Goal: Transaction & Acquisition: Obtain resource

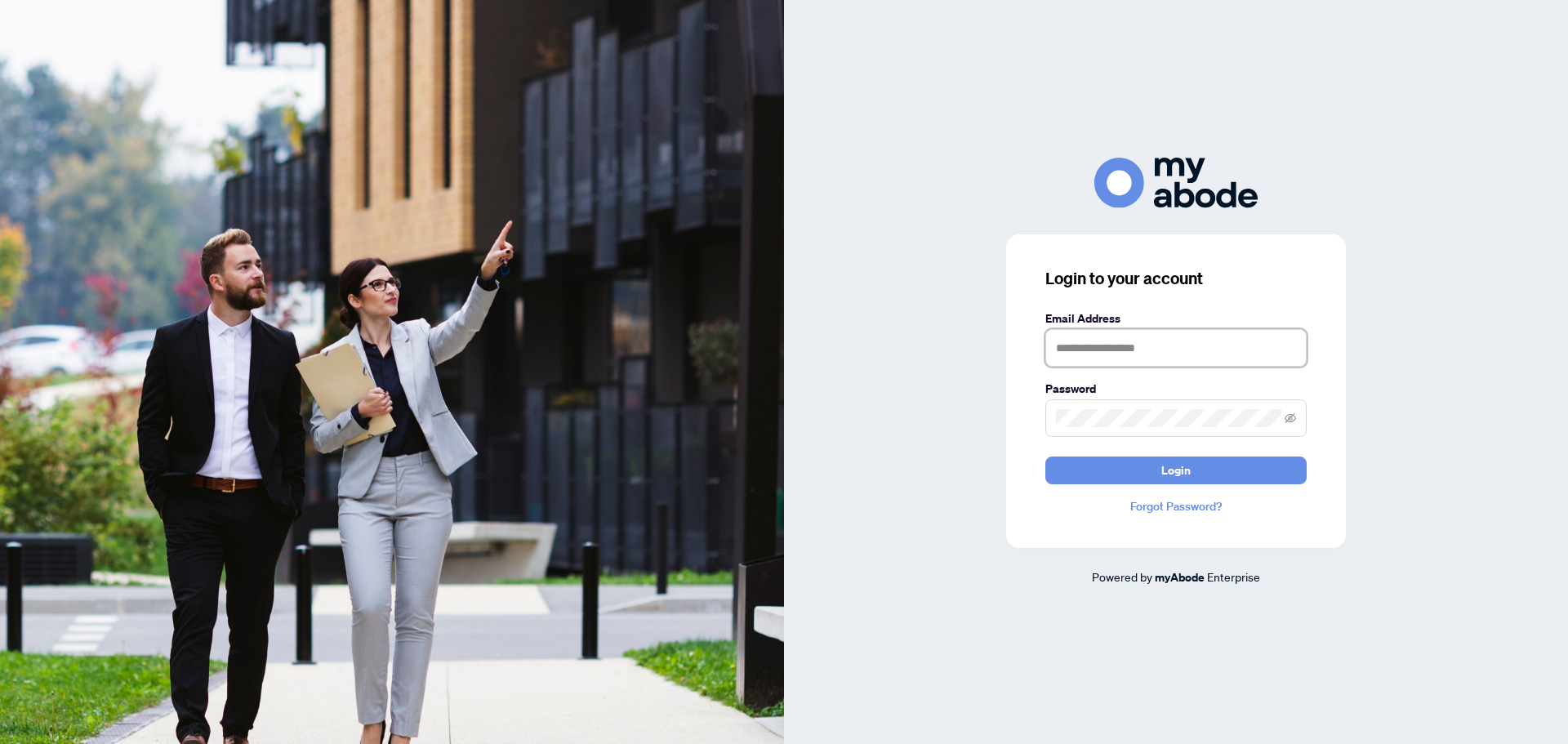
click at [1076, 343] on input "text" at bounding box center [1176, 347] width 262 height 37
type input "**********"
click at [1045, 457] on button "Login" at bounding box center [1176, 470] width 262 height 27
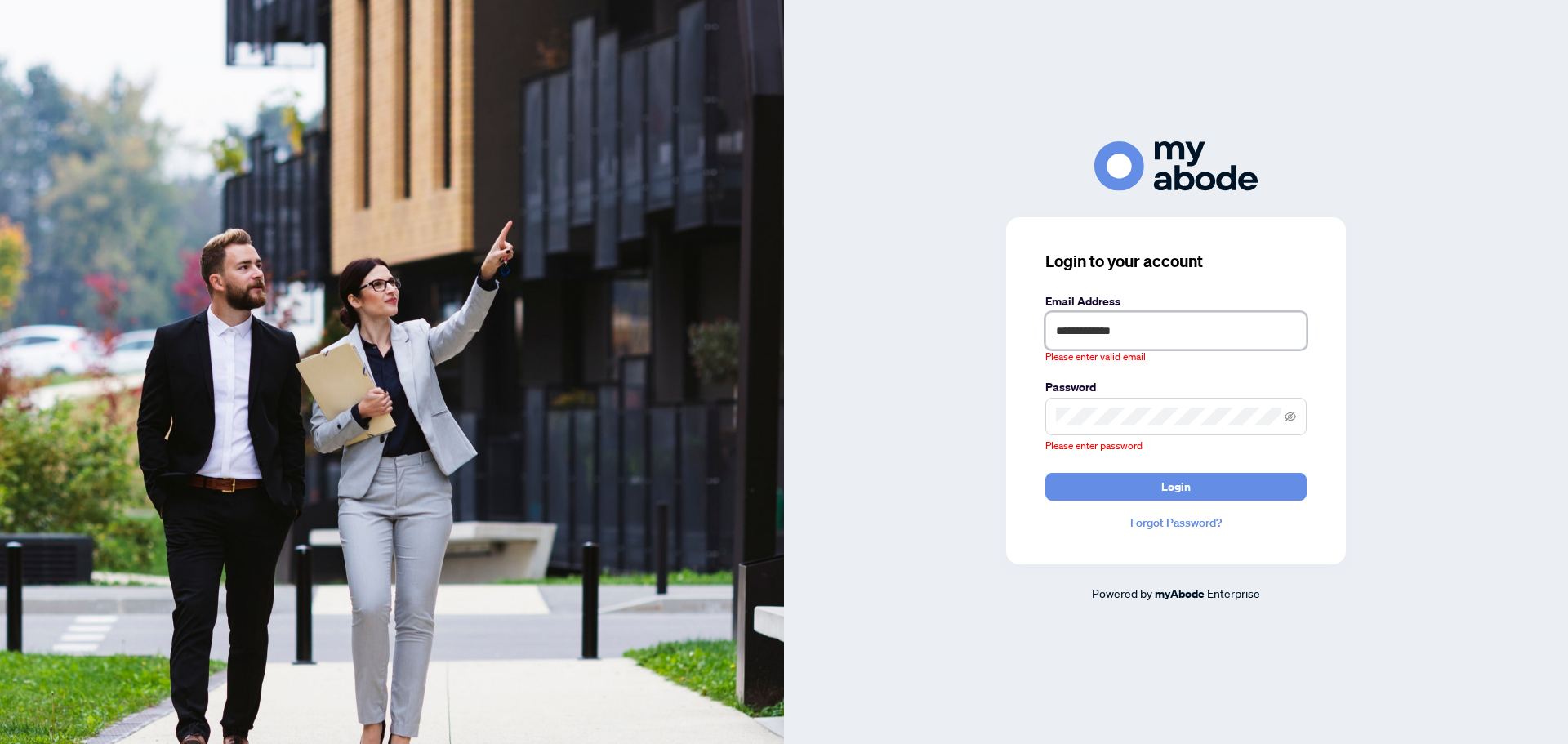
drag, startPoint x: 1170, startPoint y: 327, endPoint x: 1005, endPoint y: 322, distance: 165.1
click at [1005, 322] on div "**********" at bounding box center [1176, 372] width 784 height 462
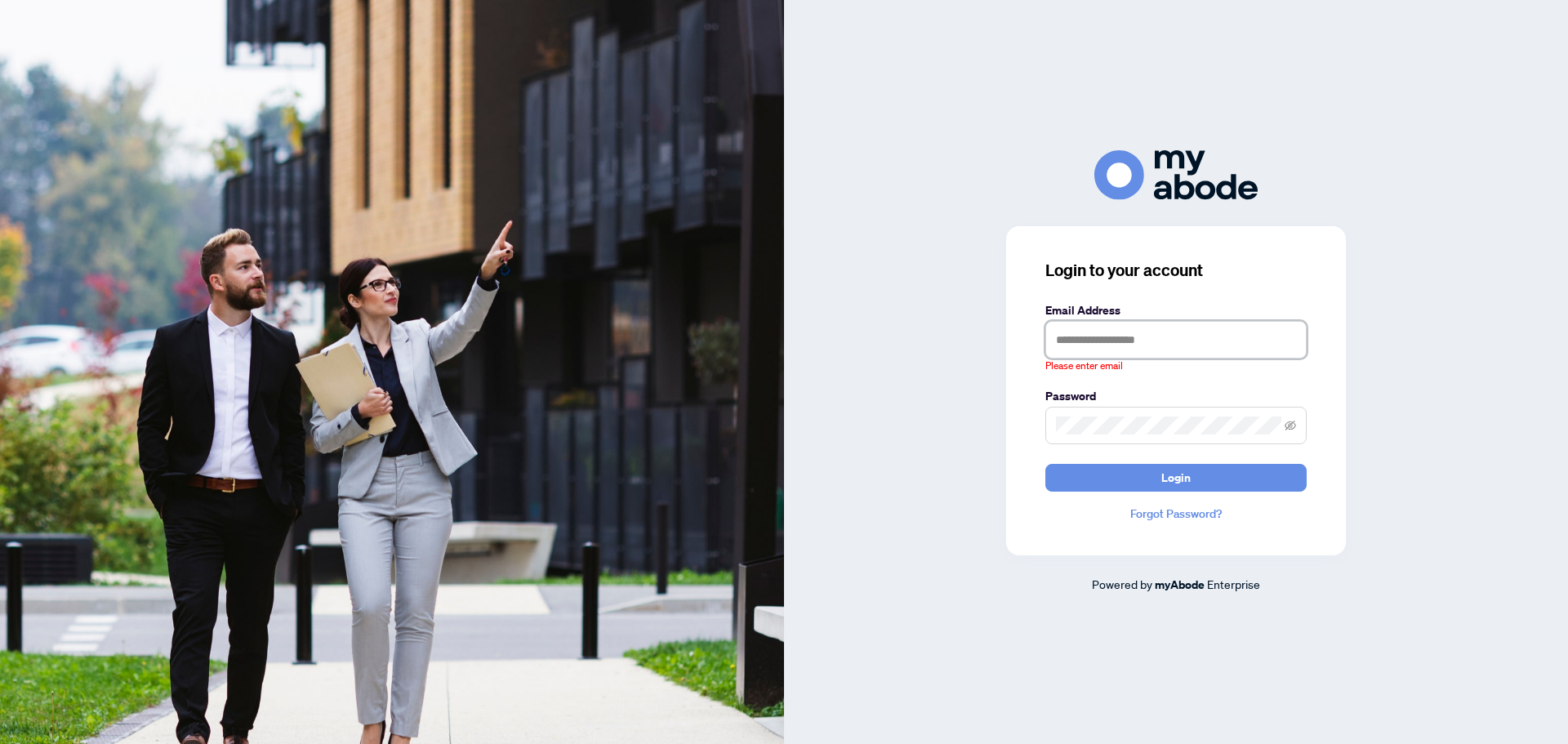
click at [1141, 339] on input "text" at bounding box center [1176, 339] width 262 height 37
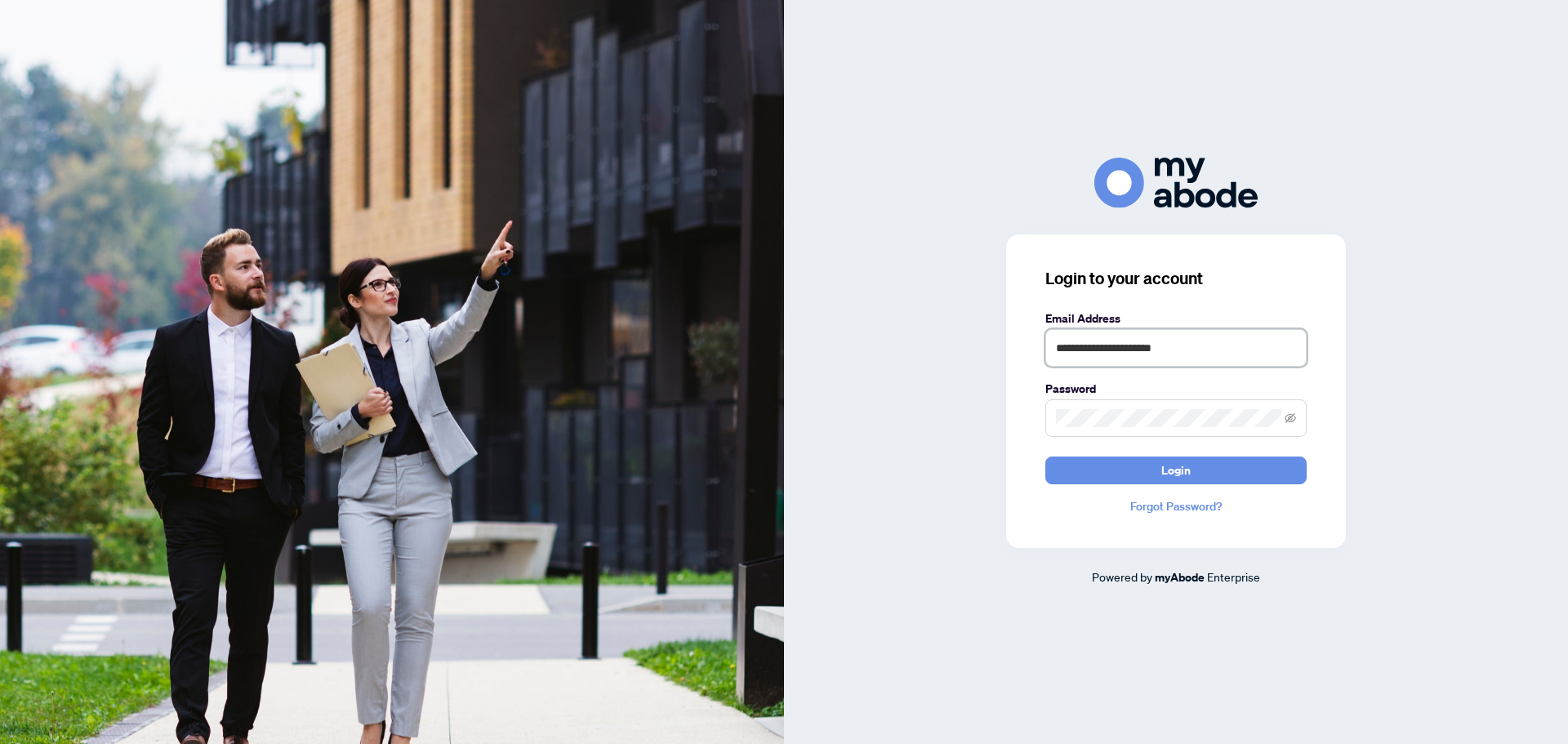
type input "**********"
click at [1045, 457] on button "Login" at bounding box center [1176, 470] width 262 height 27
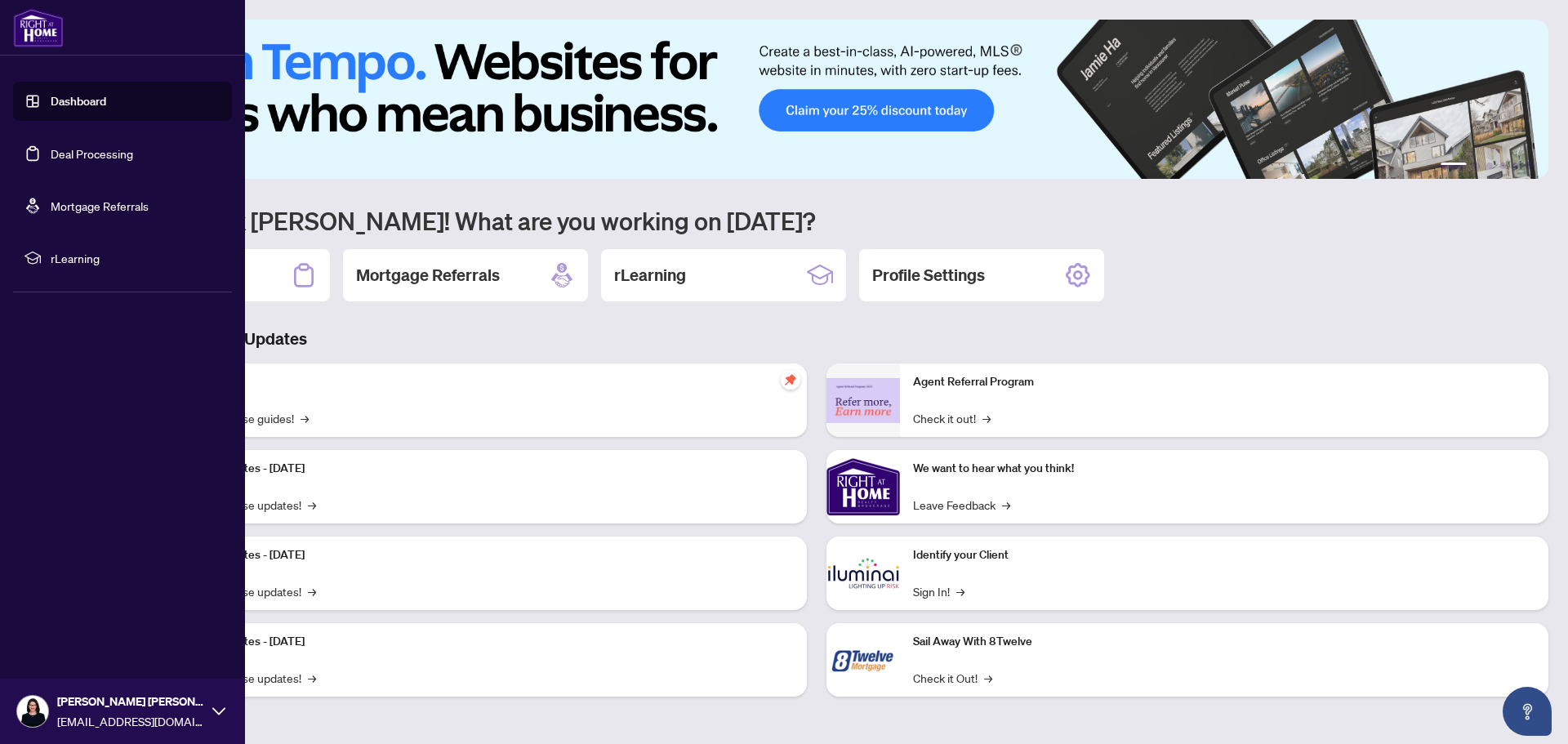
click at [67, 146] on link "Deal Processing" at bounding box center [92, 153] width 83 height 15
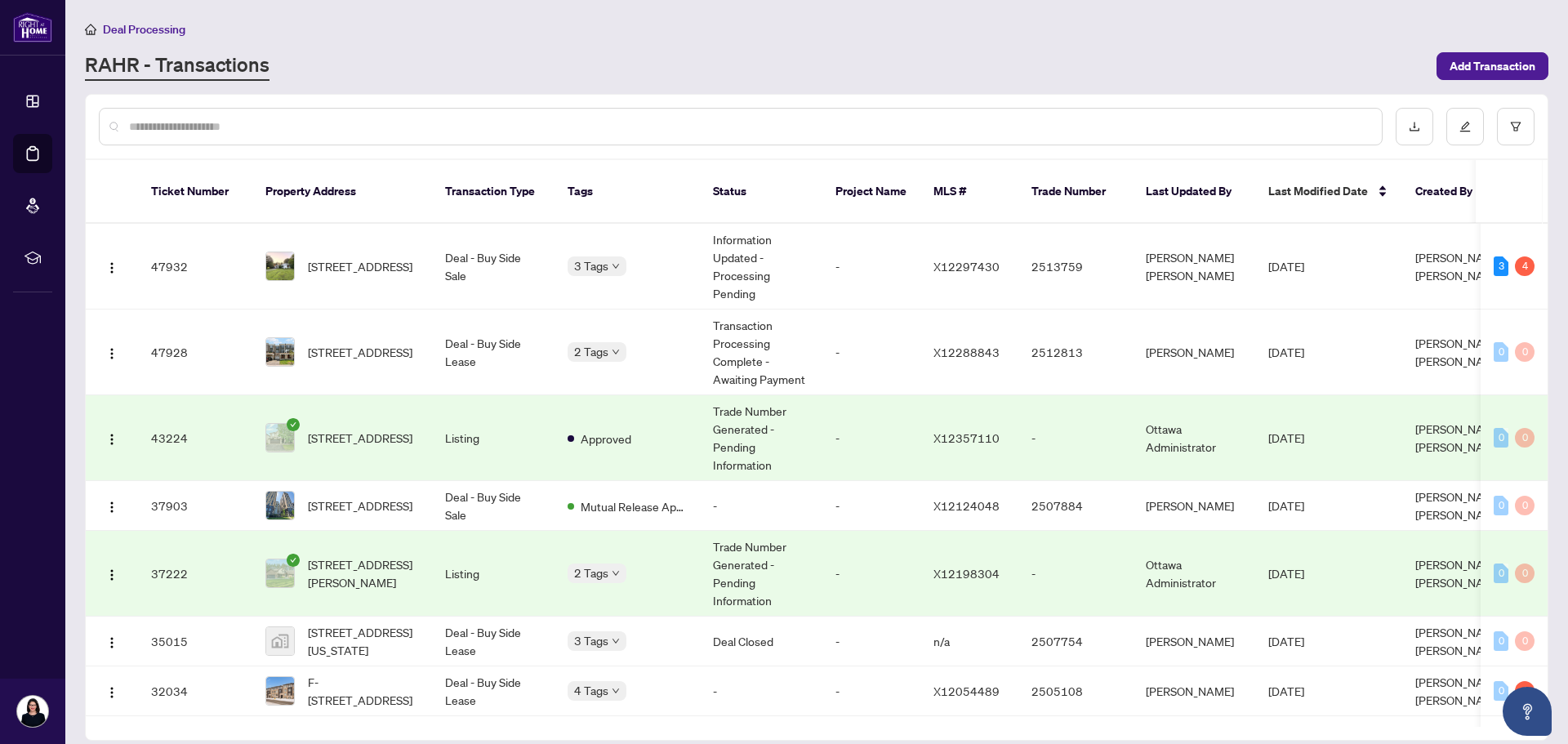
click at [732, 547] on td "Trade Number Generated - Pending Information" at bounding box center [761, 573] width 123 height 86
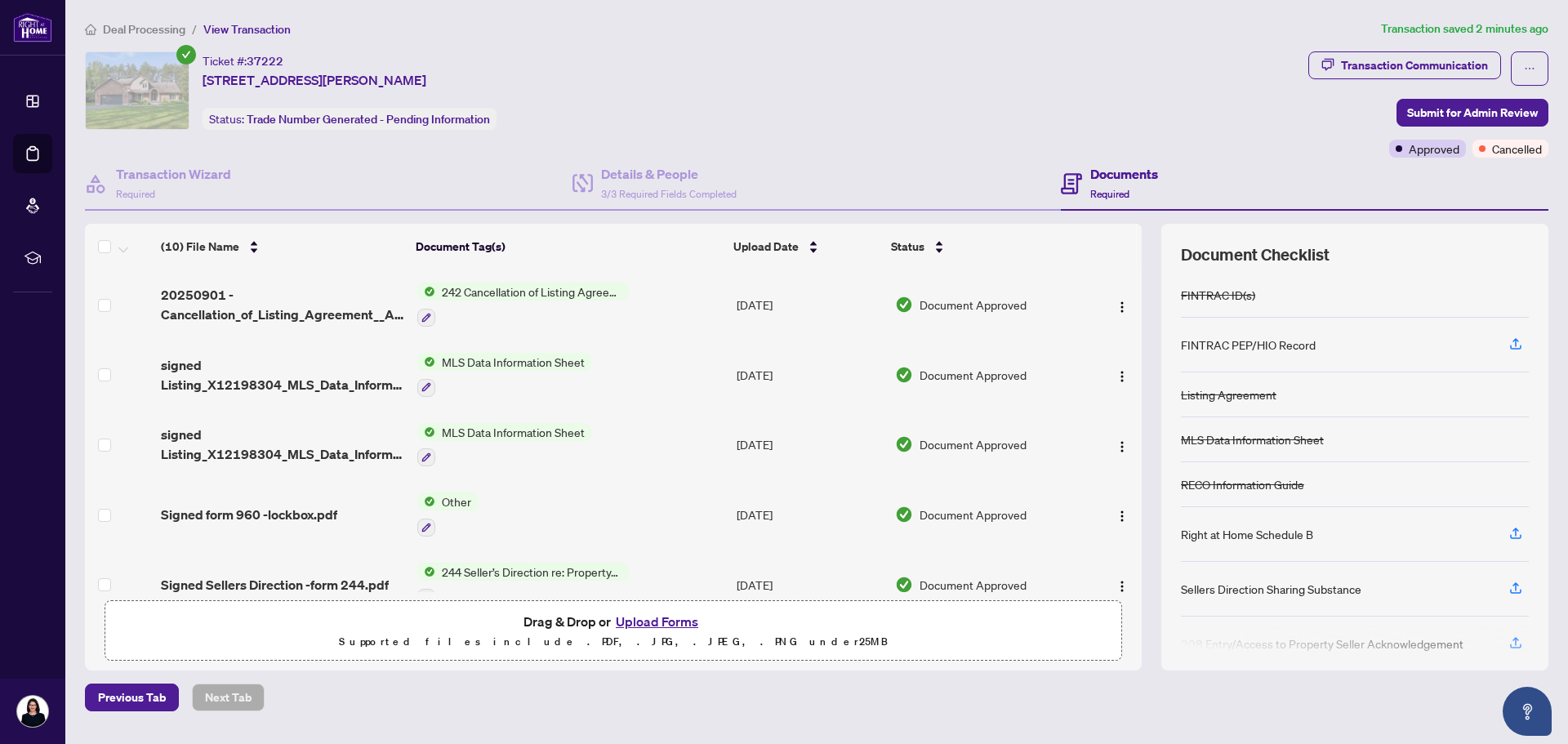
click at [814, 112] on div "Ticket #: 37222 114 David Kennedy Dr, Ottawa, Ontario K0A 1T0, Canada Status: T…" at bounding box center [694, 91] width 1217 height 78
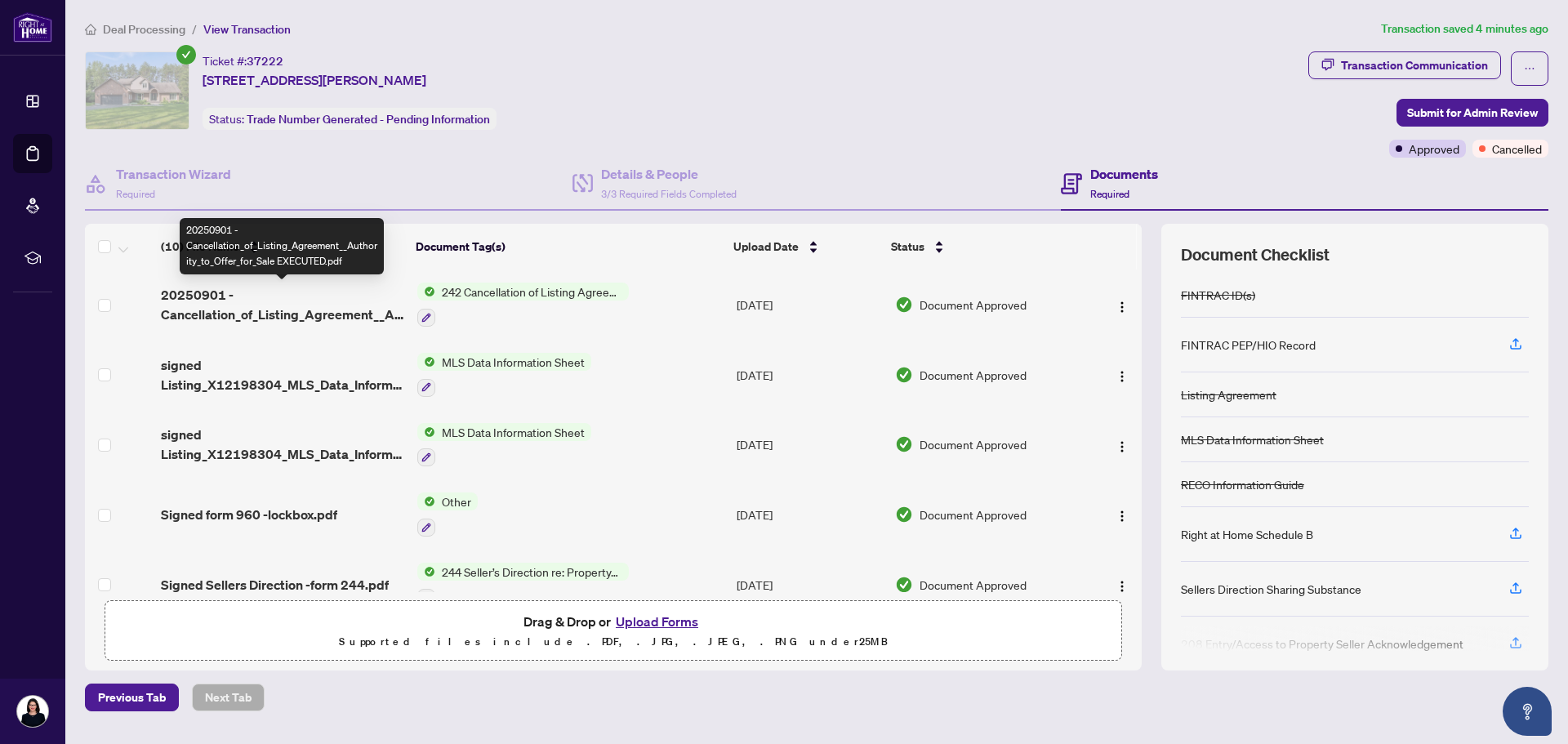
click at [318, 307] on span "20250901 - Cancellation_of_Listing_Agreement__Authority_to_Offer_for_Sale EXECU…" at bounding box center [282, 304] width 243 height 39
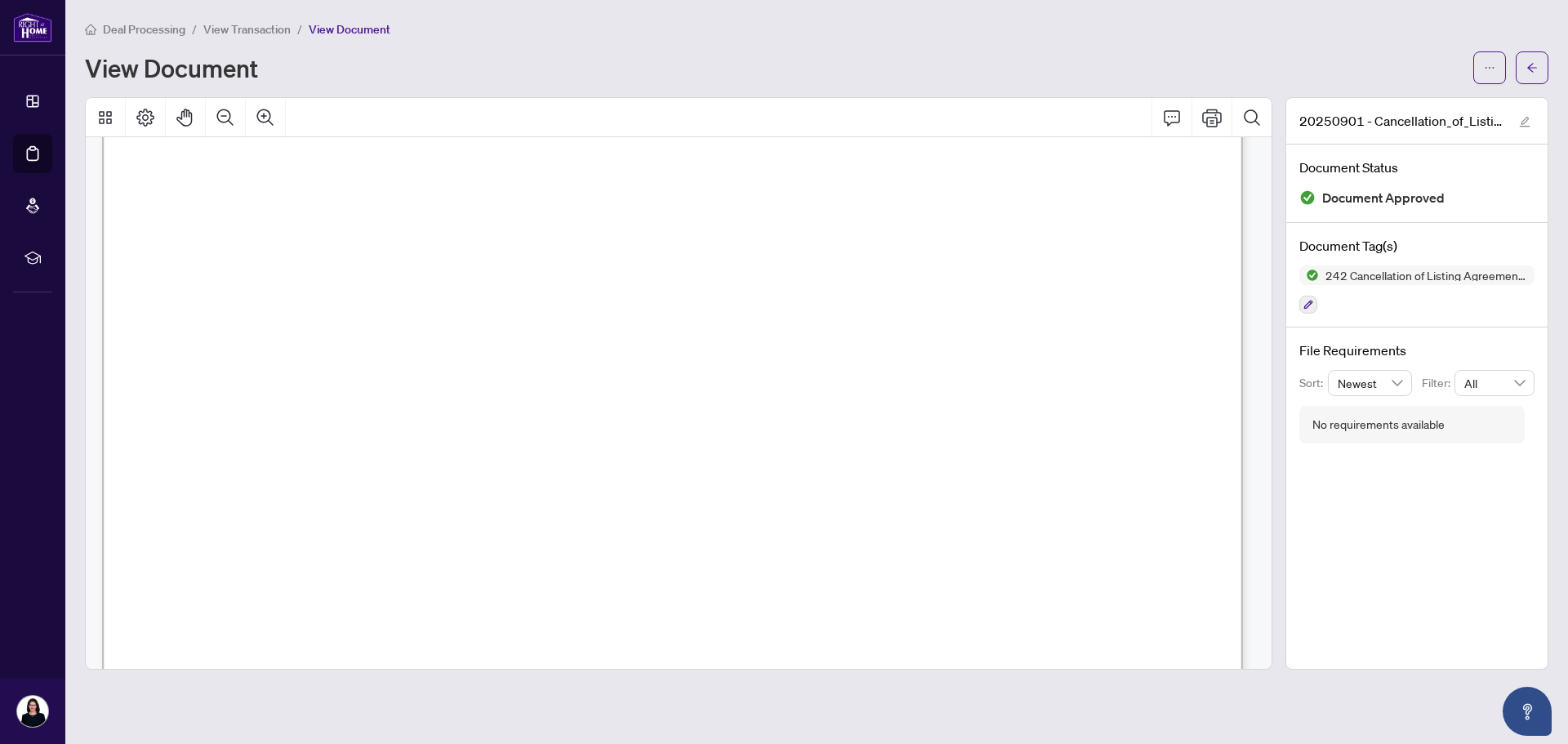
scroll to position [759, 0]
click at [1533, 63] on icon "arrow-left" at bounding box center [1532, 67] width 10 height 9
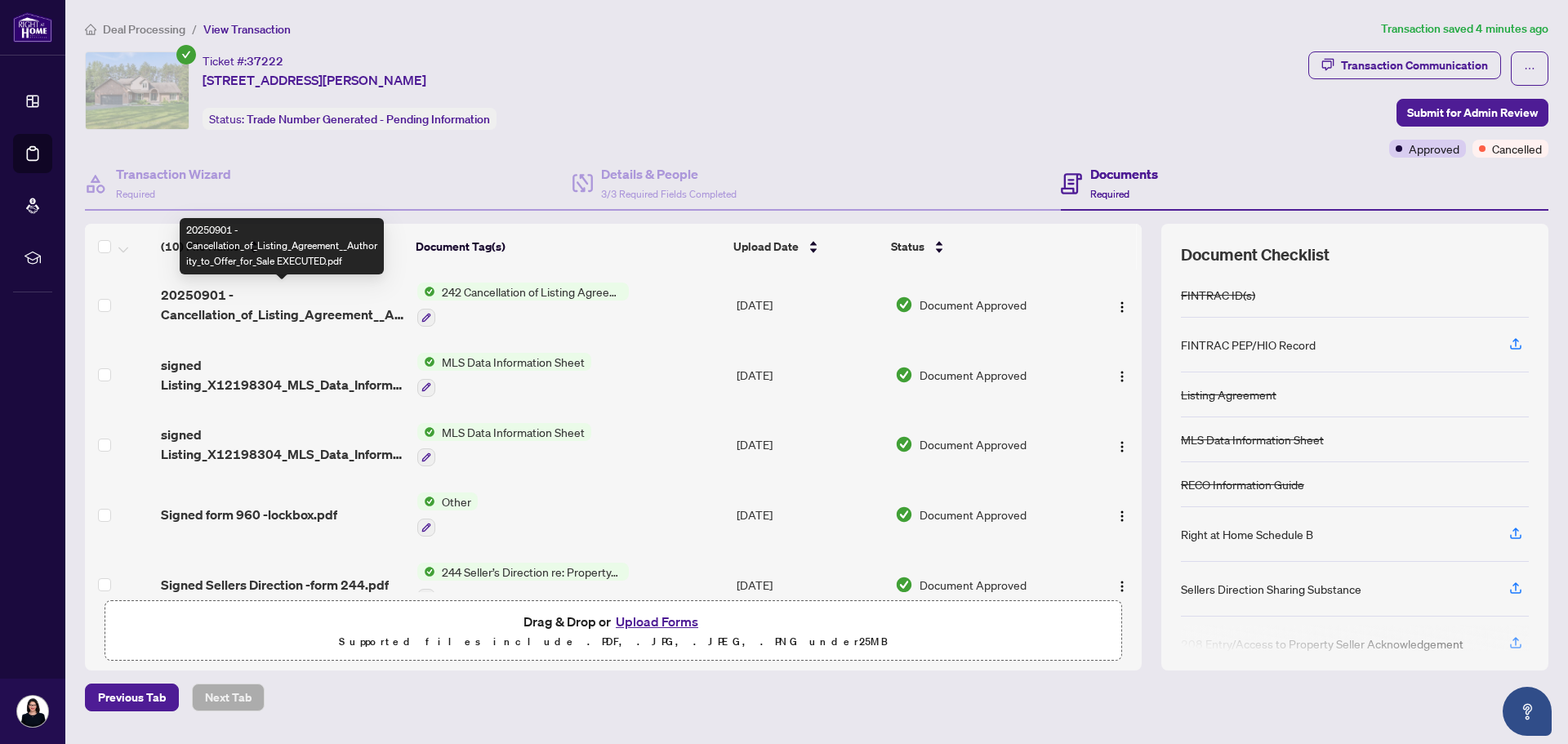
click at [306, 307] on span "20250901 - Cancellation_of_Listing_Agreement__Authority_to_Offer_for_Sale EXECU…" at bounding box center [282, 304] width 243 height 39
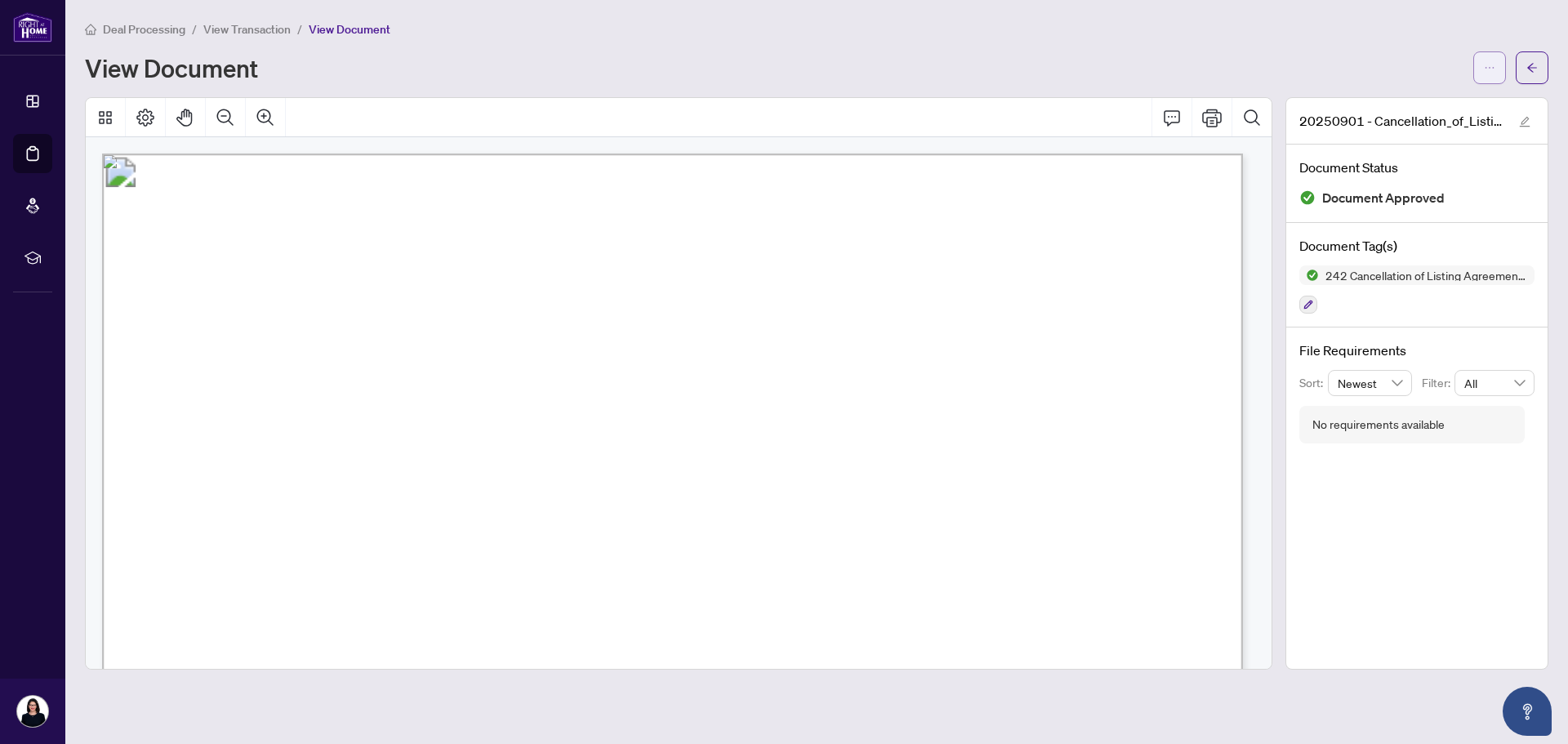
click at [1494, 61] on span "button" at bounding box center [1490, 67] width 12 height 26
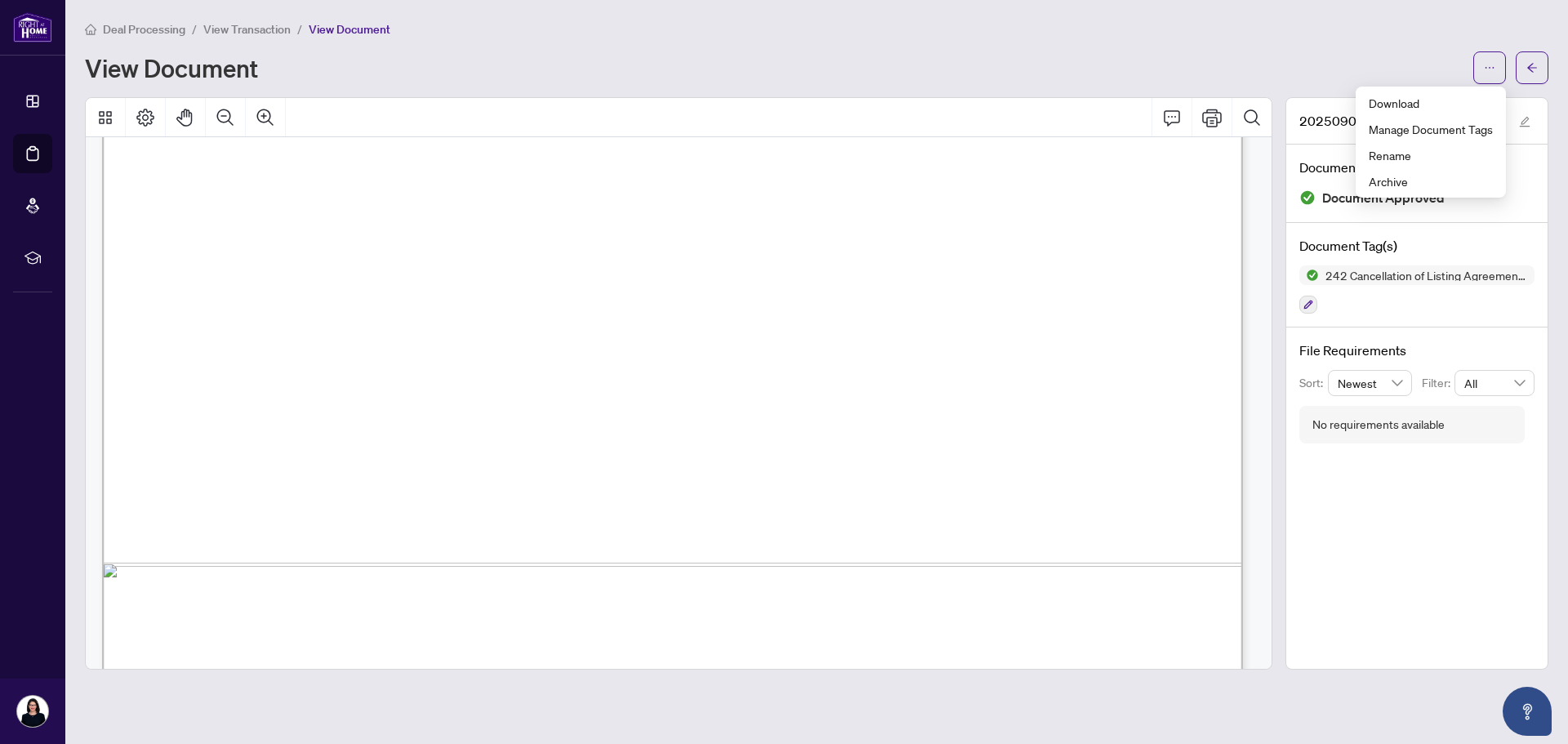
scroll to position [871, 0]
click at [1400, 97] on span "Download" at bounding box center [1430, 103] width 124 height 18
